Goal: Task Accomplishment & Management: Use online tool/utility

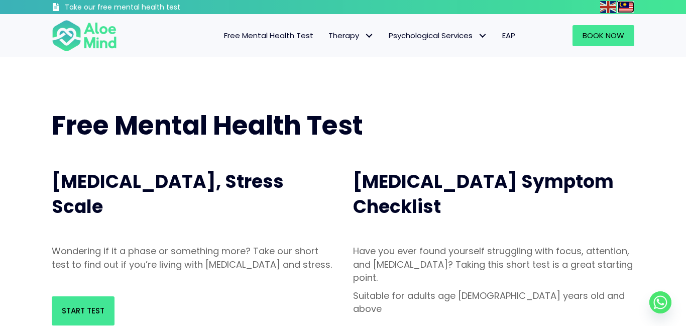
click at [619, 12] on img at bounding box center [626, 7] width 16 height 12
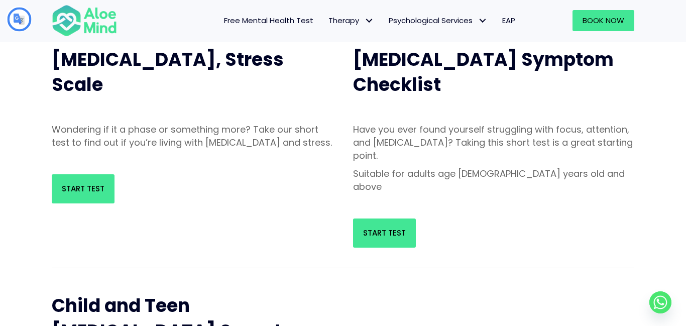
scroll to position [101, 0]
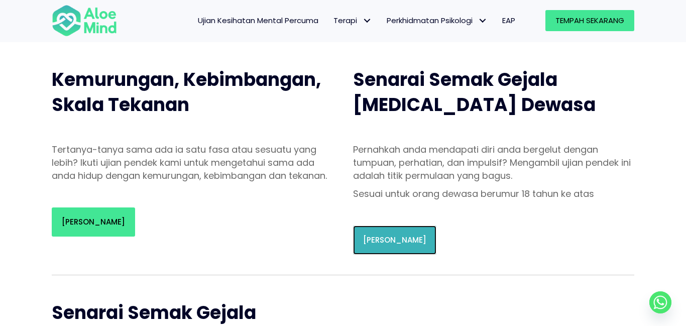
click at [377, 236] on font "[PERSON_NAME]" at bounding box center [394, 240] width 63 height 11
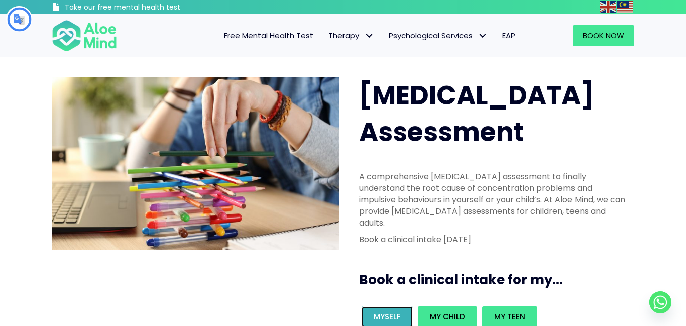
click at [391, 312] on span "Myself" at bounding box center [387, 317] width 27 height 11
